Goal: Transaction & Acquisition: Purchase product/service

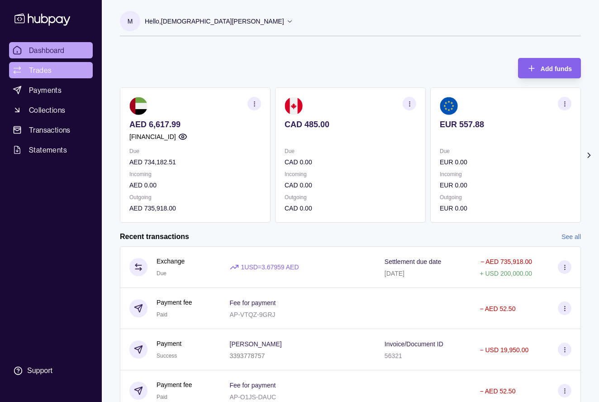
click at [39, 75] on span "Trades" at bounding box center [40, 70] width 23 height 11
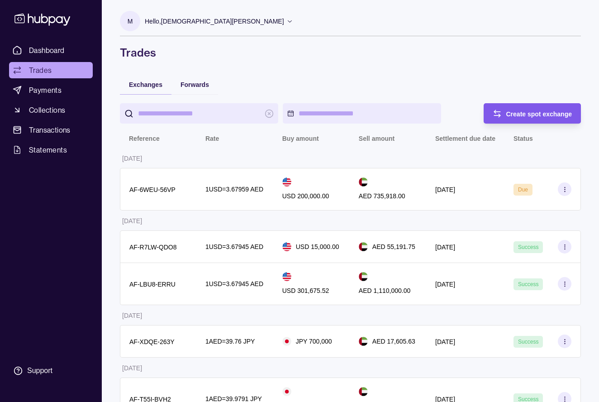
click at [510, 114] on span "Create spot exchange" at bounding box center [539, 113] width 66 height 7
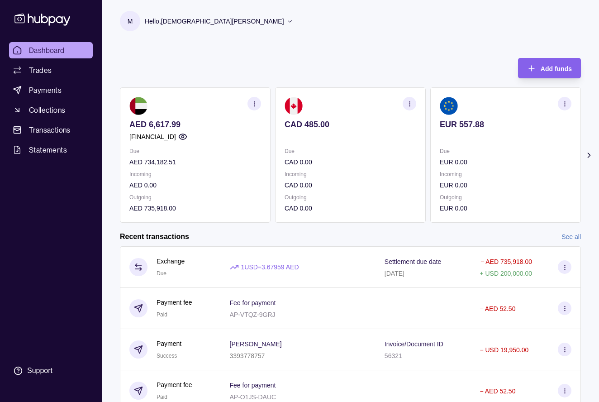
click at [560, 237] on div "Recent transactions See all" at bounding box center [350, 237] width 461 height 10
click at [564, 236] on link "See all" at bounding box center [570, 237] width 19 height 10
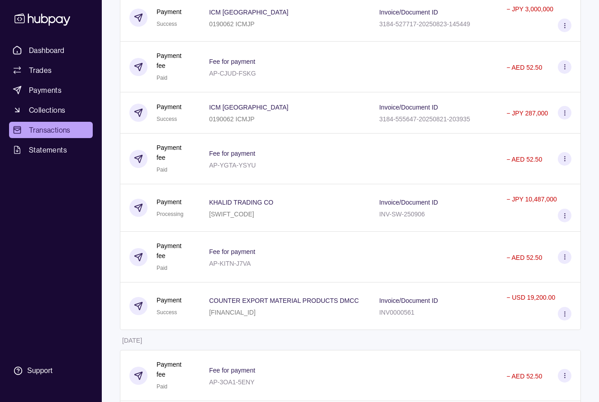
scroll to position [2337, 0]
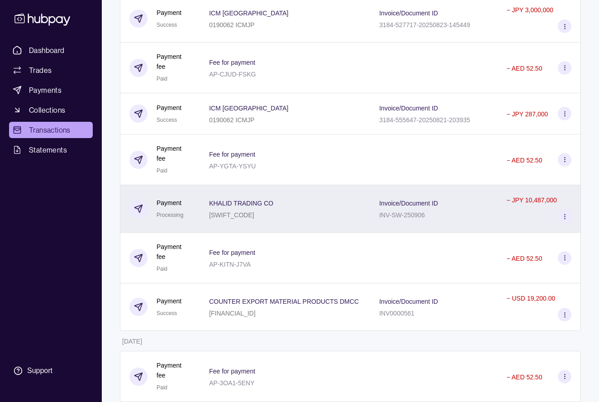
click at [462, 232] on div "Invoice/Document ID INV-SW-250906" at bounding box center [433, 208] width 127 height 47
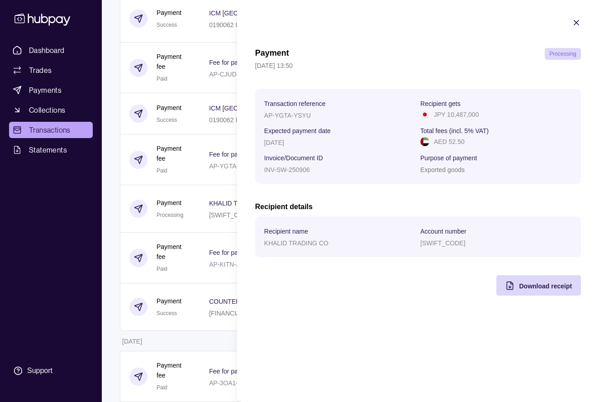
click at [572, 23] on icon "button" at bounding box center [576, 22] width 9 height 9
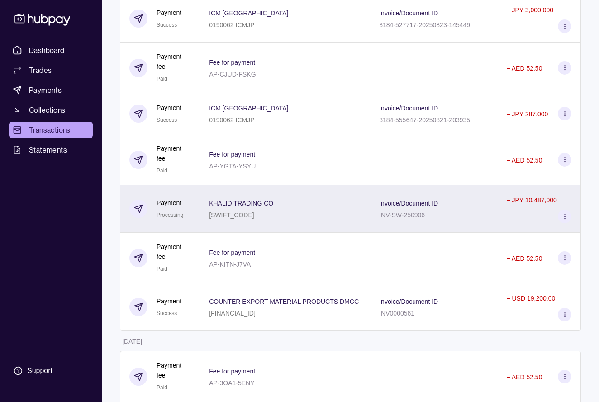
click at [482, 232] on div "Invoice/Document ID INV-SW-250906" at bounding box center [433, 208] width 127 height 47
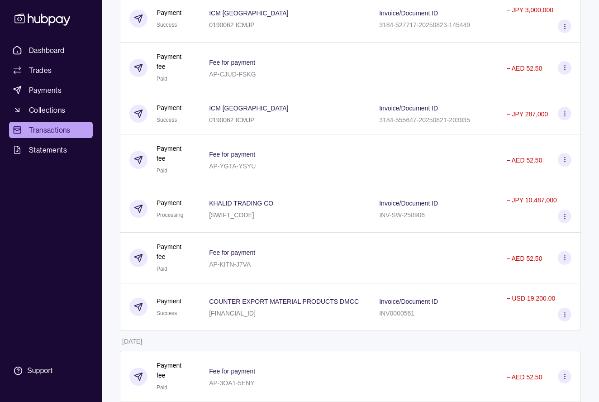
click at [184, 228] on html "Dashboard Trades Payments Collections Transactions Statements Support M Hello, …" at bounding box center [299, 315] width 599 height 5304
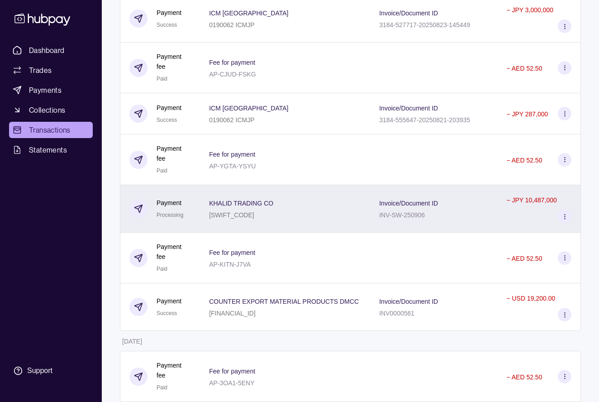
click at [472, 232] on div "Invoice/Document ID INV-SW-250906" at bounding box center [433, 208] width 127 height 47
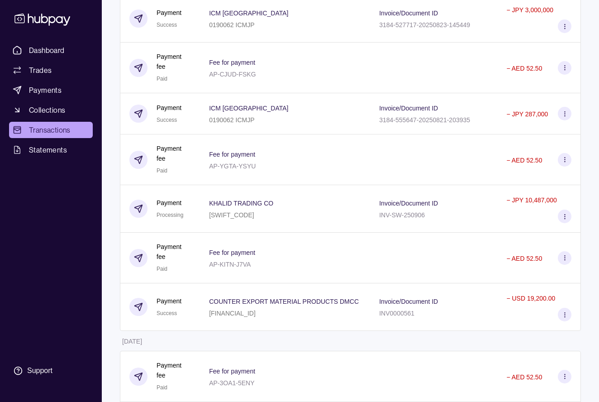
click at [191, 214] on html "Dashboard Trades Payments Collections Transactions Statements Support M Hello, …" at bounding box center [299, 315] width 599 height 5304
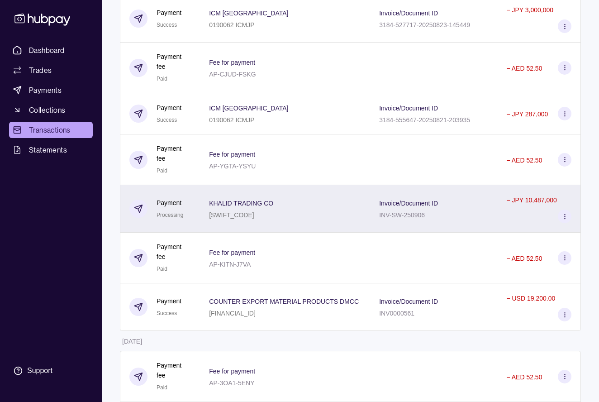
click at [374, 232] on div "Invoice/Document ID INV-SW-250906" at bounding box center [433, 208] width 127 height 47
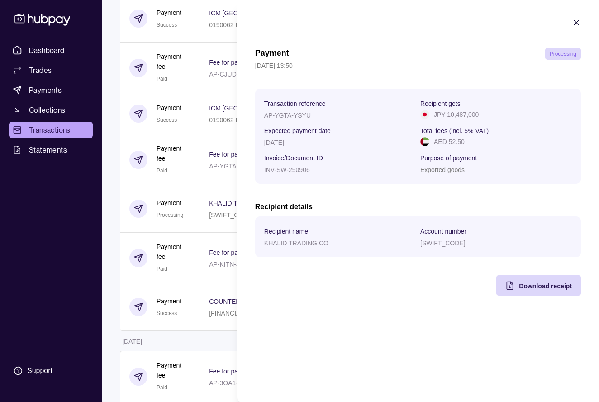
click at [577, 22] on icon "button" at bounding box center [576, 22] width 5 height 5
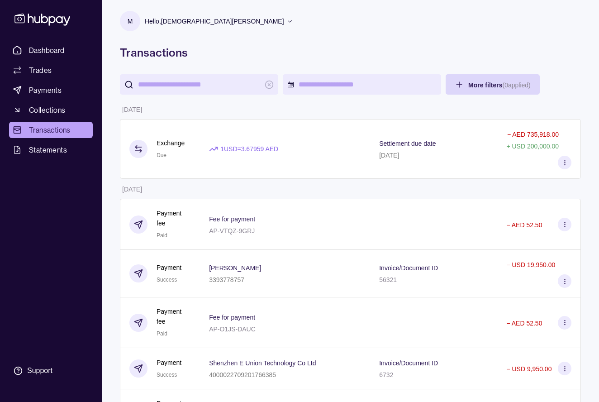
scroll to position [0, 0]
click at [61, 53] on span "Dashboard" at bounding box center [47, 50] width 36 height 11
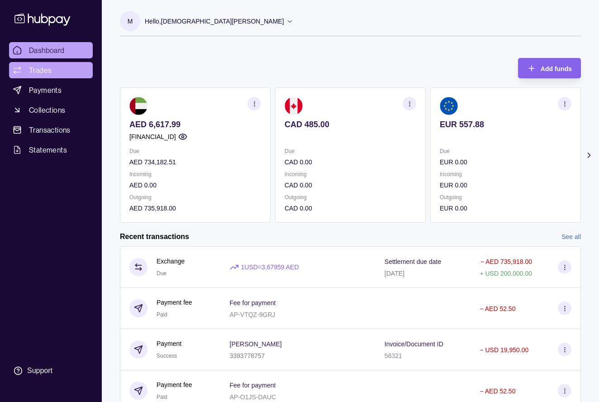
click at [51, 75] on span "Trades" at bounding box center [40, 70] width 23 height 11
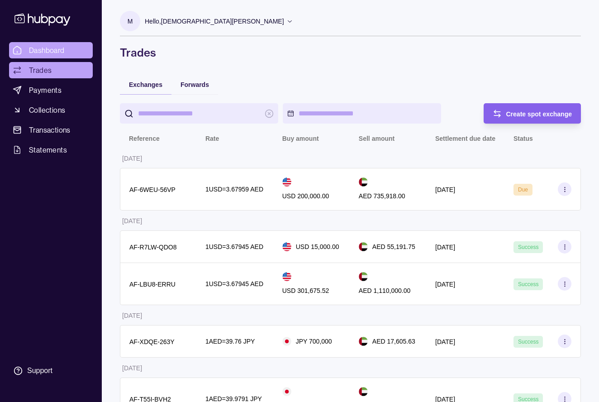
click at [62, 52] on span "Dashboard" at bounding box center [47, 50] width 36 height 11
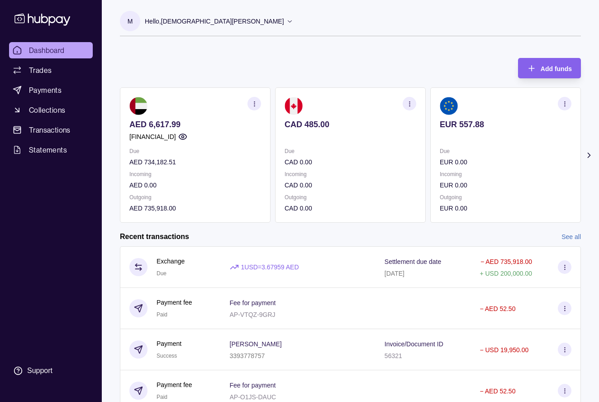
click at [589, 156] on icon at bounding box center [588, 155] width 9 height 9
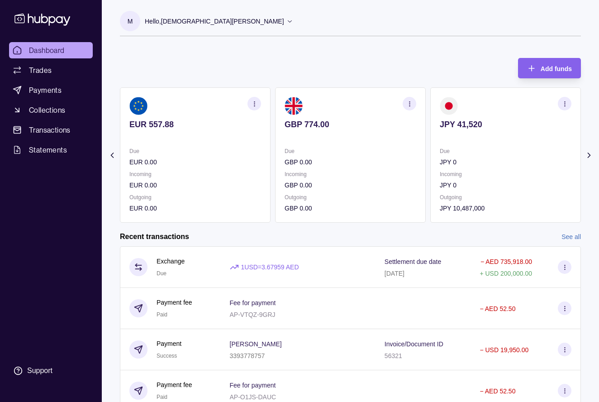
click at [589, 156] on icon at bounding box center [588, 155] width 9 height 9
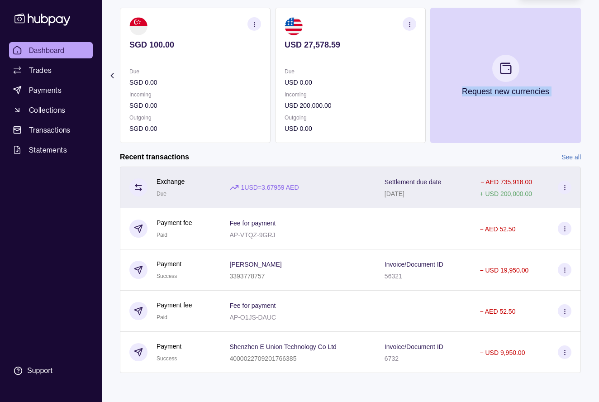
scroll to position [80, 0]
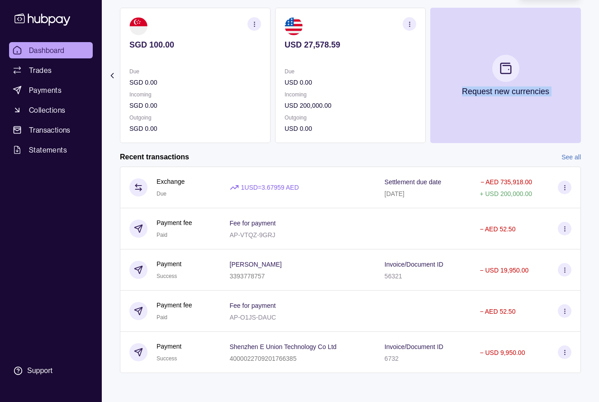
click at [564, 160] on link "See all" at bounding box center [570, 157] width 19 height 10
click at [570, 155] on link "See all" at bounding box center [570, 157] width 19 height 10
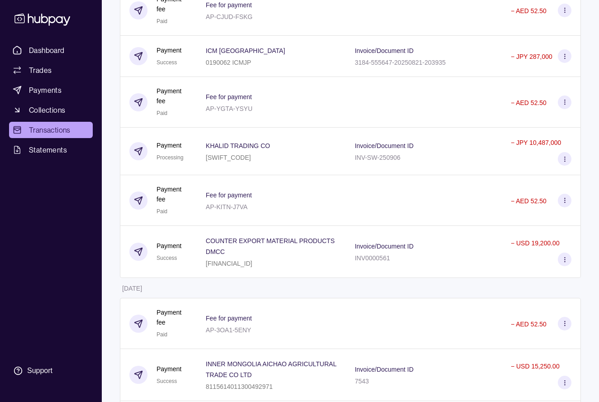
scroll to position [2391, 0]
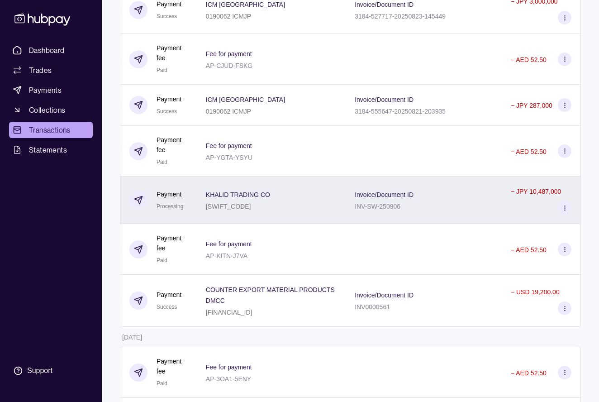
click at [421, 209] on div "Invoice/Document ID INV-SW-250906" at bounding box center [423, 200] width 138 height 23
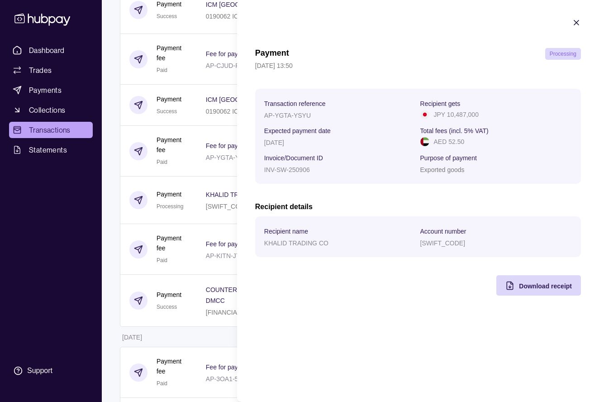
click at [576, 24] on icon "button" at bounding box center [576, 22] width 9 height 9
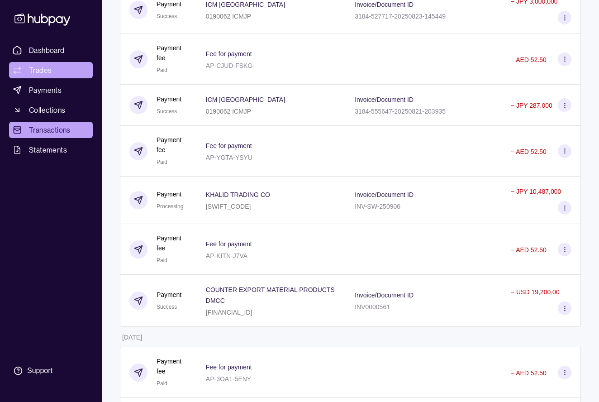
click at [58, 76] on link "Trades" at bounding box center [51, 70] width 84 height 16
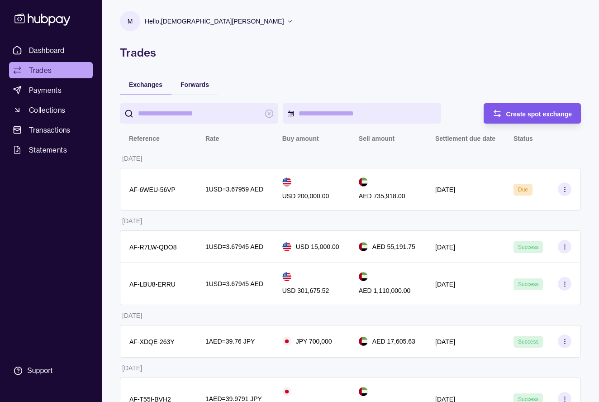
click at [490, 117] on div "Create spot exchange" at bounding box center [525, 113] width 93 height 20
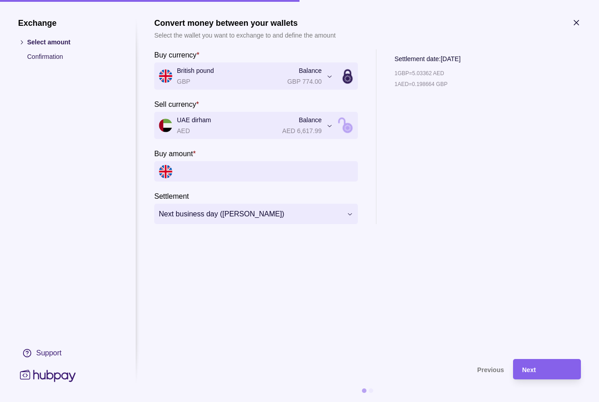
click at [577, 23] on icon "button" at bounding box center [576, 22] width 9 height 9
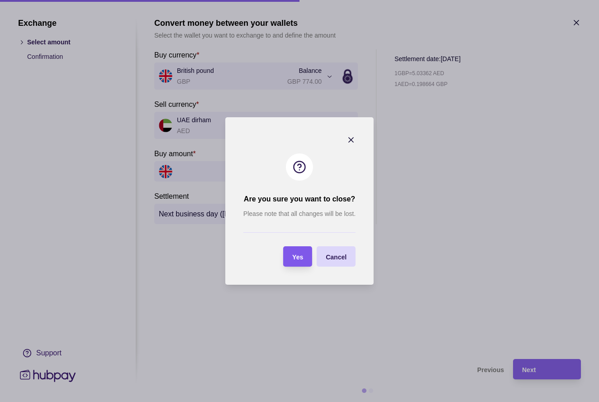
click at [292, 254] on div "Yes" at bounding box center [291, 256] width 24 height 20
